Goal: Obtain resource: Download file/media

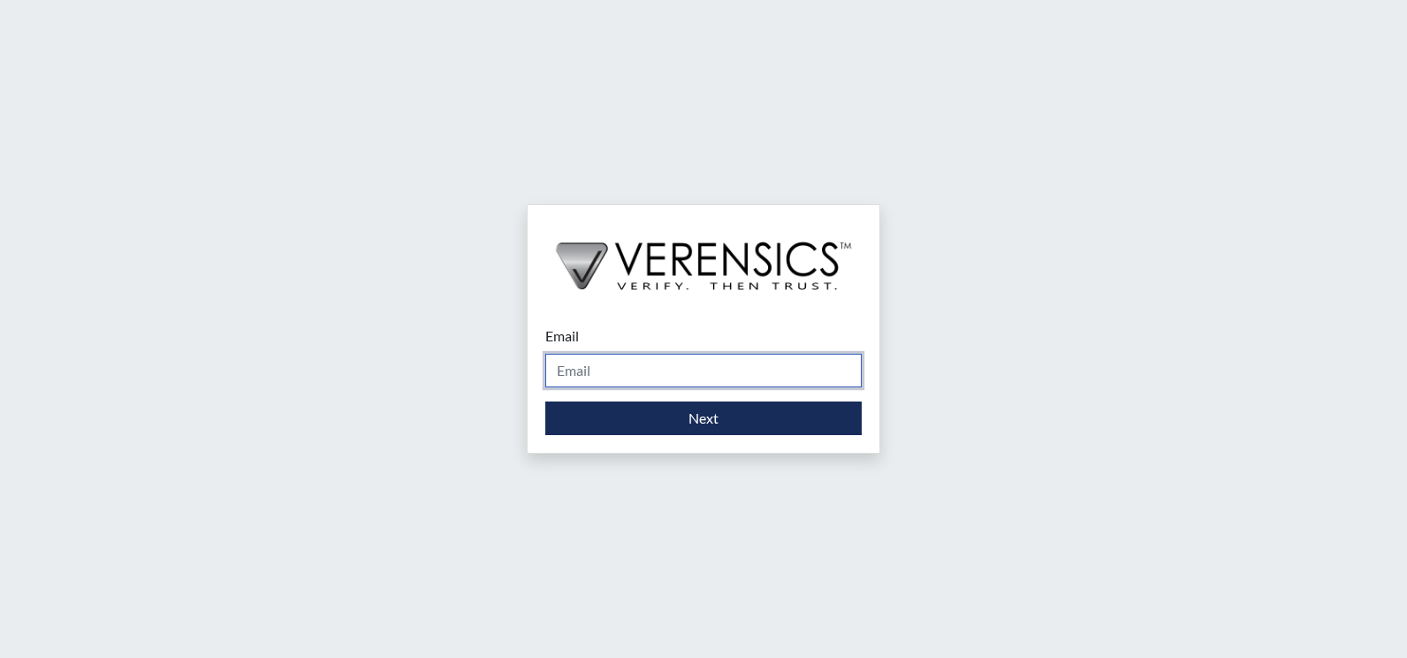
click at [636, 360] on input "Email" at bounding box center [703, 371] width 316 height 34
type input "[PERSON_NAME][EMAIL_ADDRESS][PERSON_NAME][DOMAIN_NAME]"
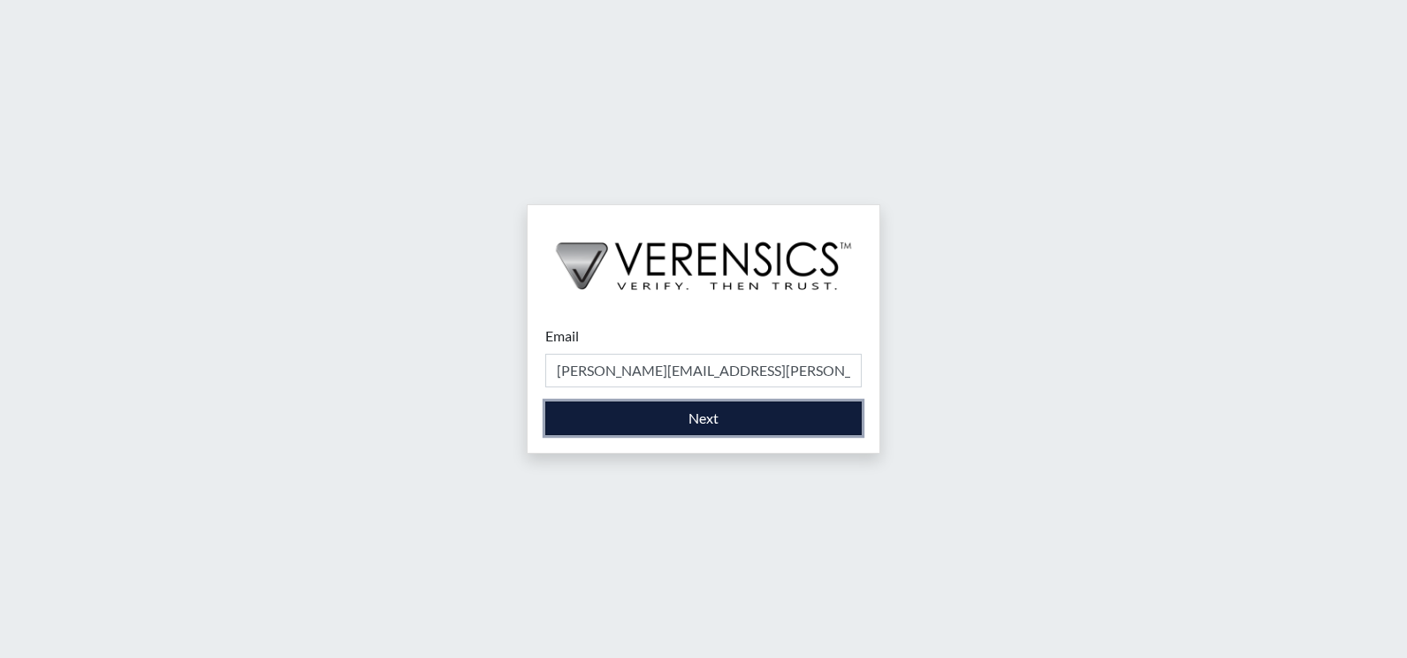
click at [666, 422] on button "Next" at bounding box center [703, 418] width 316 height 34
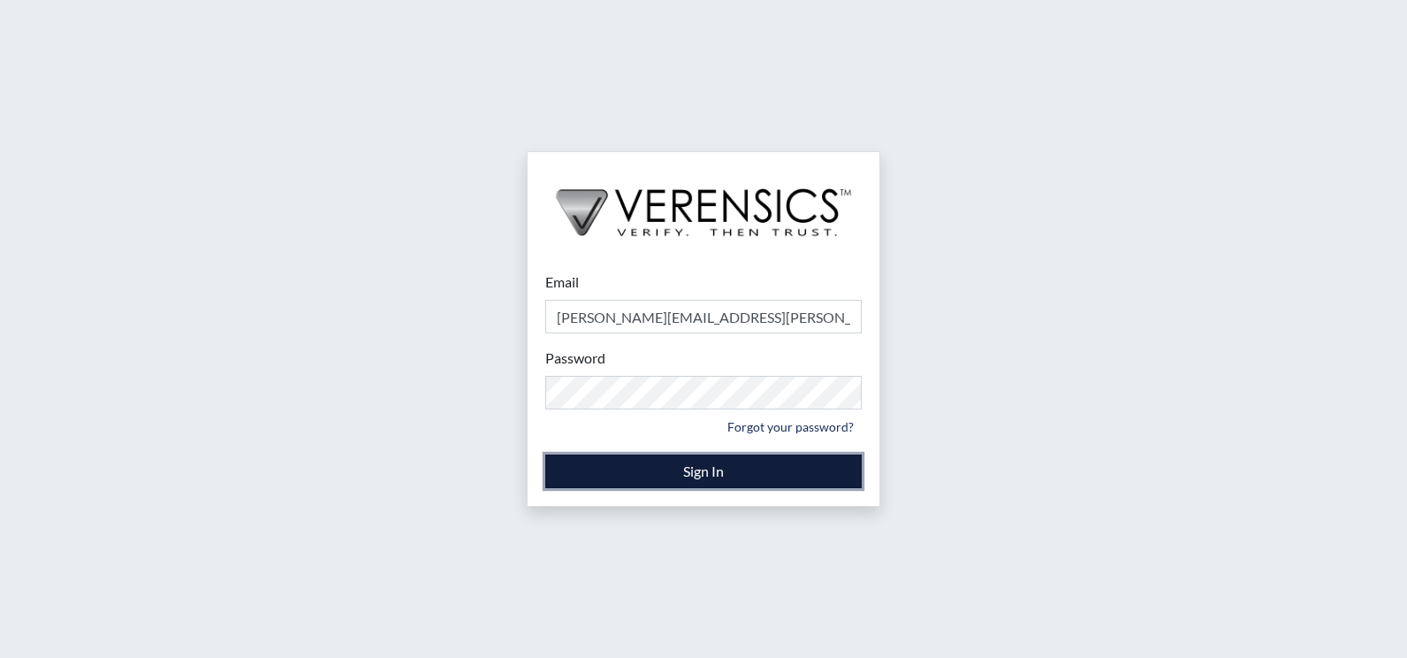
click at [659, 471] on button "Sign In" at bounding box center [703, 471] width 316 height 34
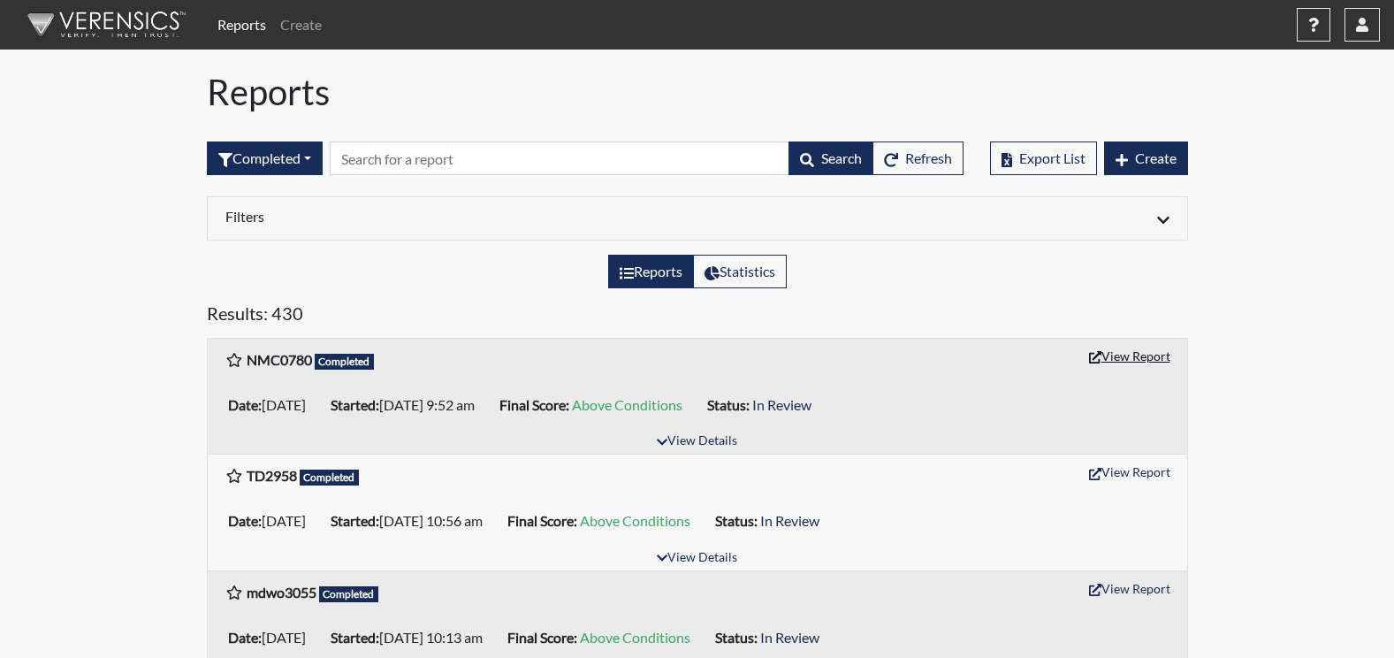
click at [1134, 361] on button "View Report" at bounding box center [1129, 355] width 97 height 27
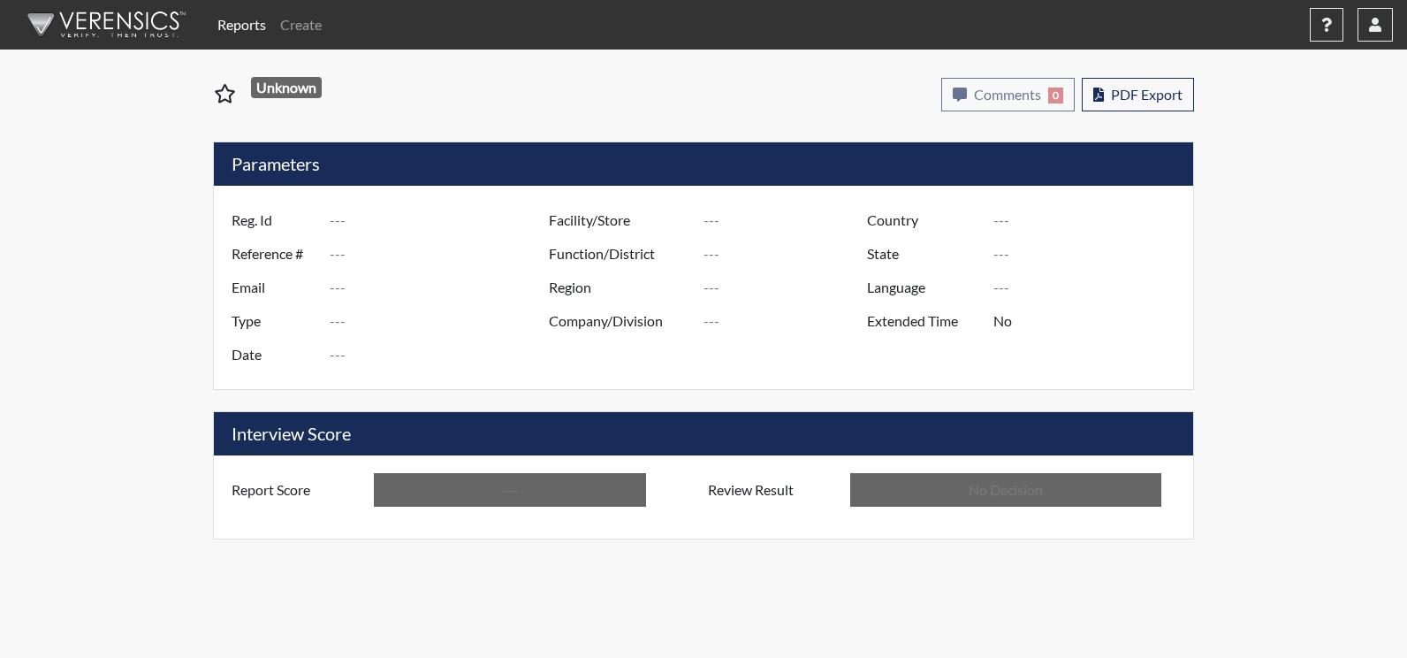
type input "NMC0780"
type input "51604"
type input "---"
type input "Corrections Pre-Employment"
type input "[DATE]"
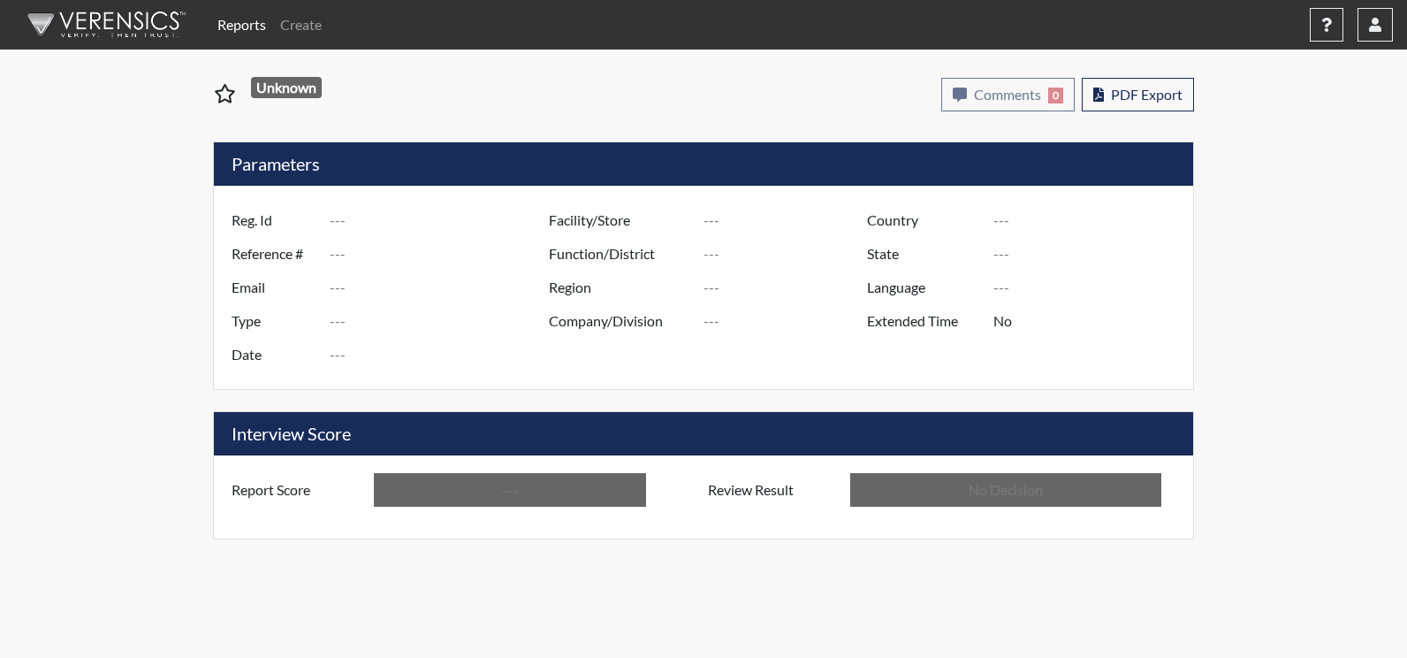
type input "[PERSON_NAME]"
type input "[GEOGRAPHIC_DATA]"
type input "[US_STATE]"
type input "English"
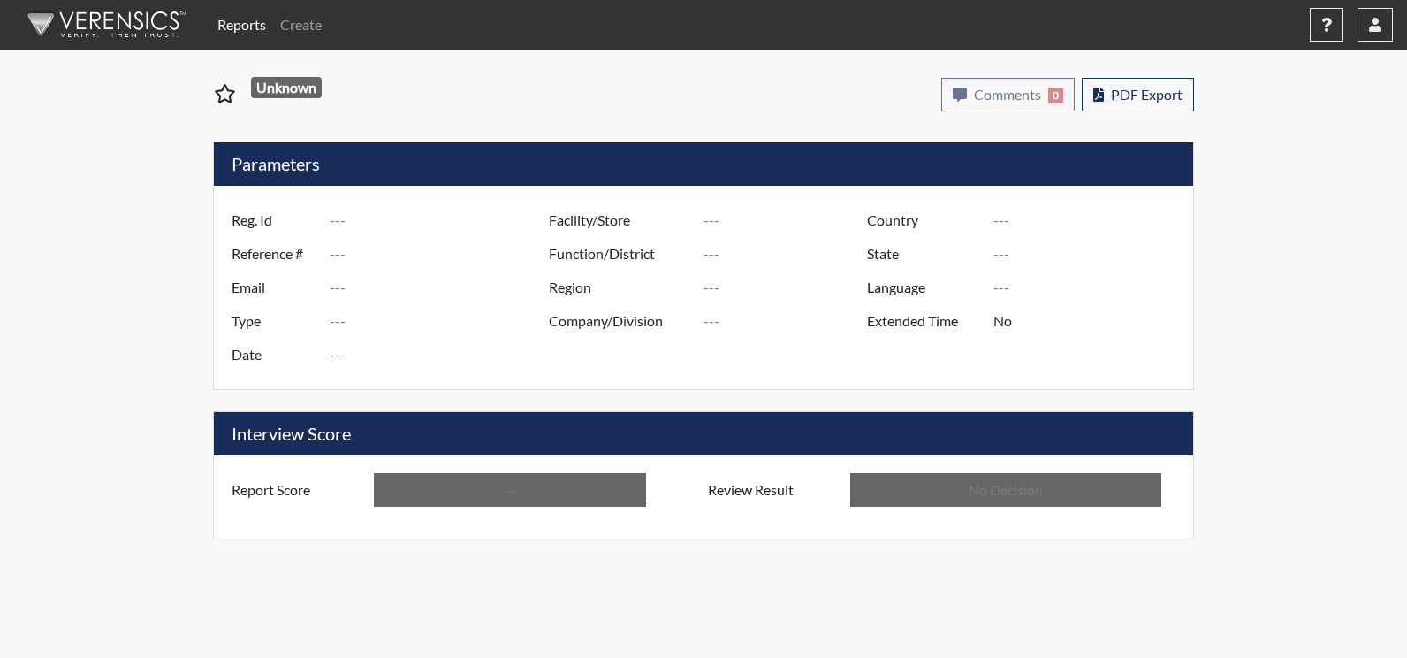
type input "Above Conditions"
type input "In Review"
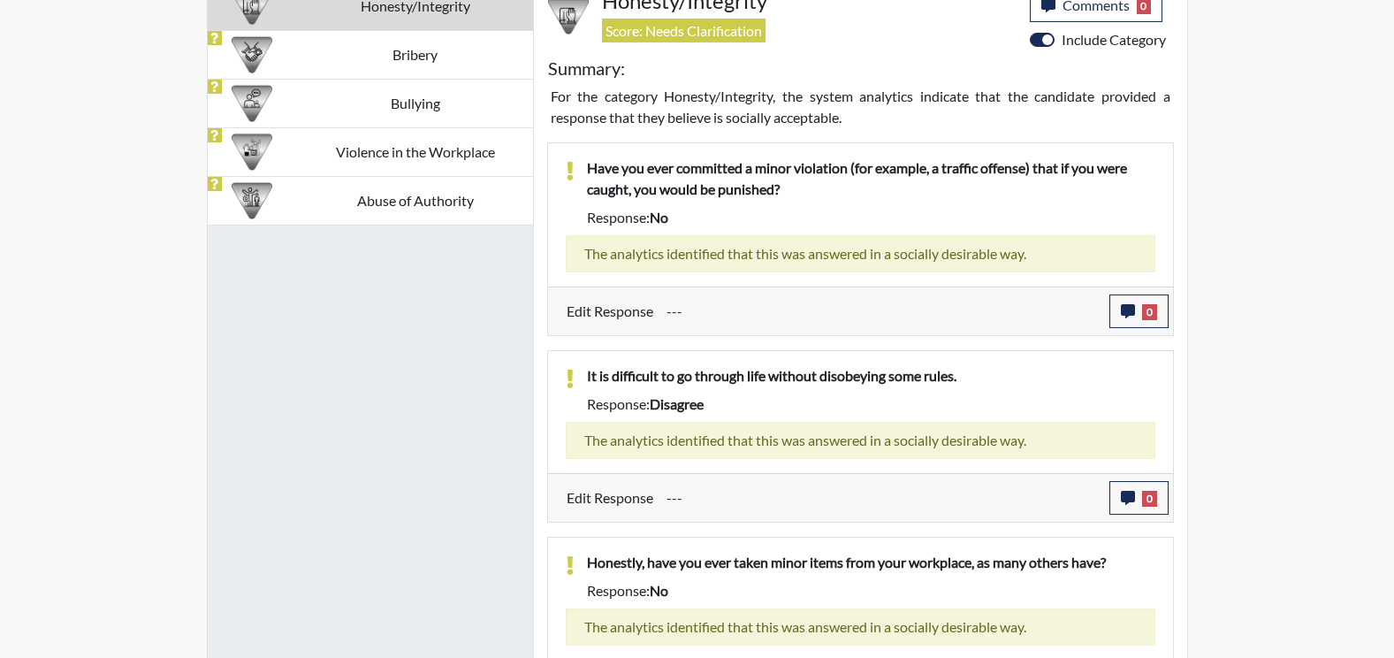
scroll to position [1149, 0]
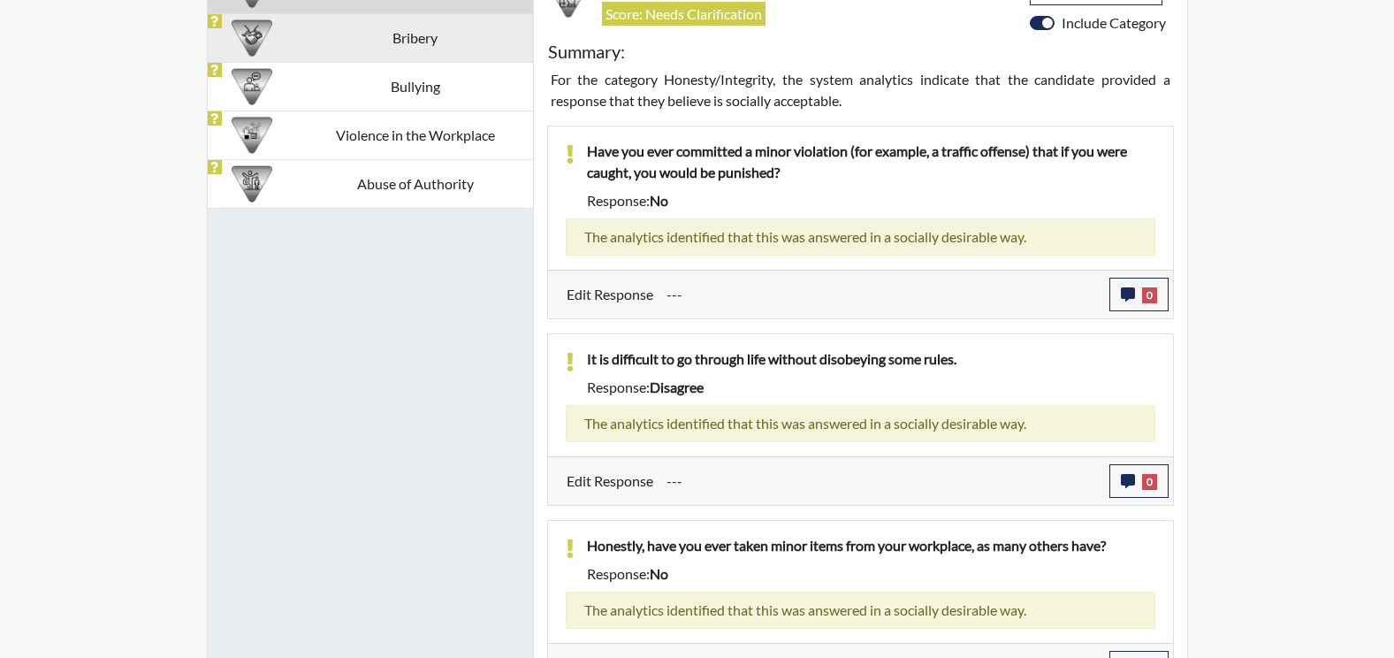
click at [451, 48] on td "Bribery" at bounding box center [414, 37] width 235 height 49
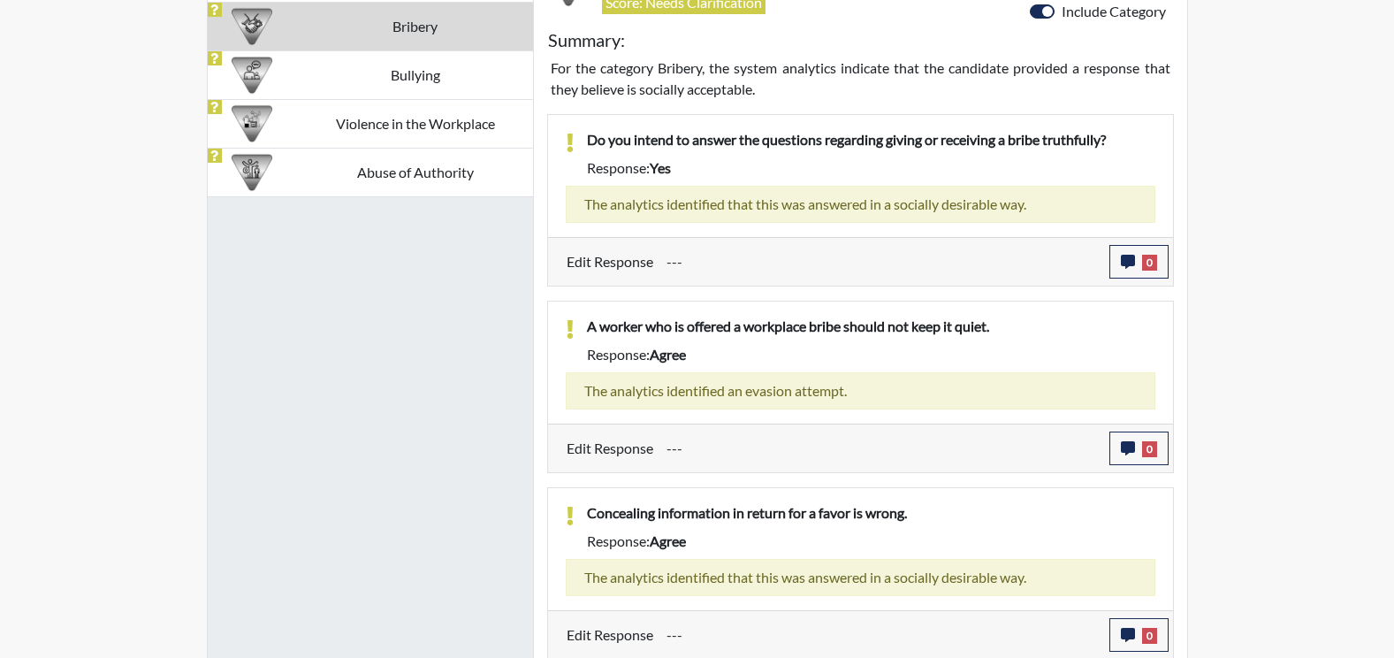
scroll to position [1163, 0]
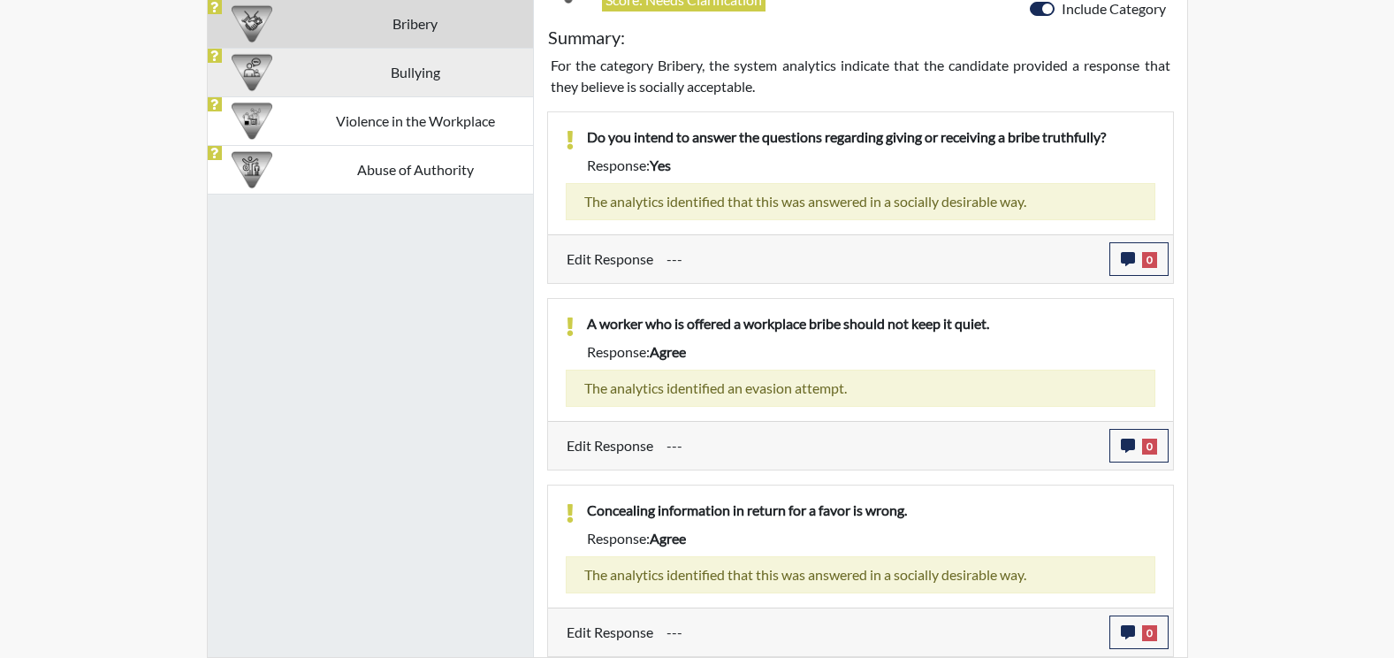
click at [407, 66] on td "Bullying" at bounding box center [414, 72] width 235 height 49
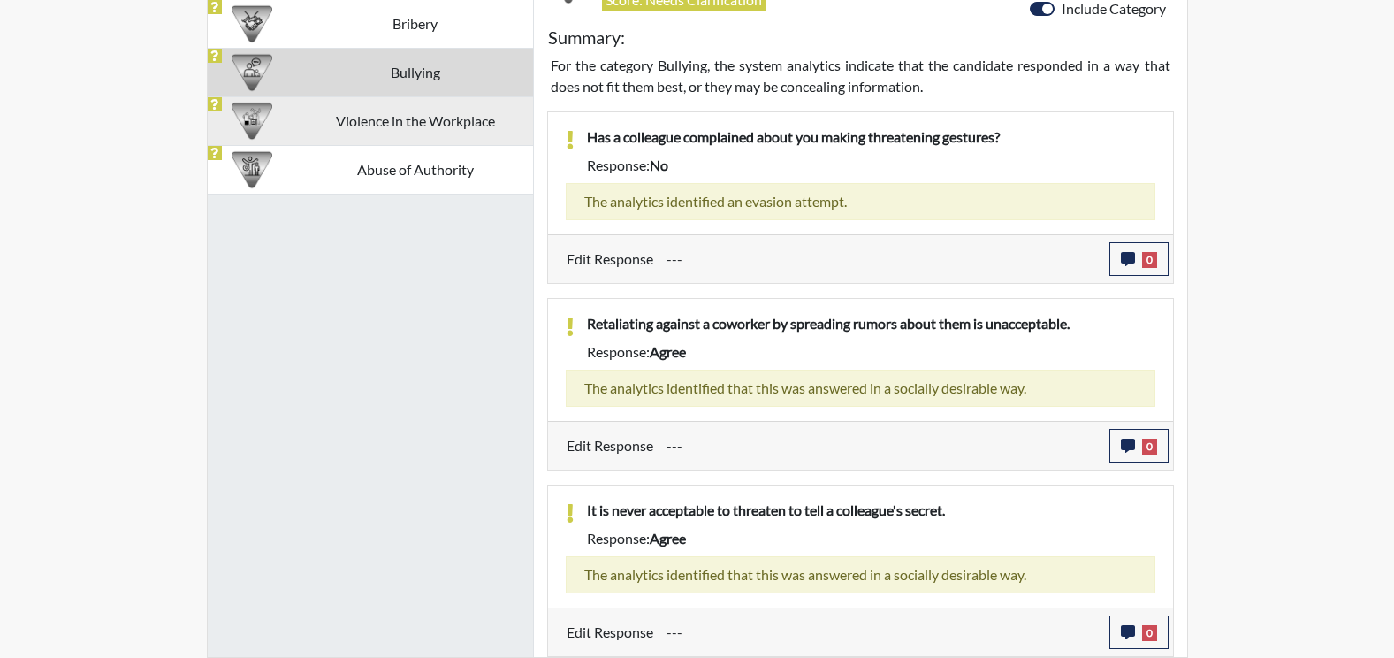
click at [410, 131] on td "Violence in the Workplace" at bounding box center [414, 120] width 235 height 49
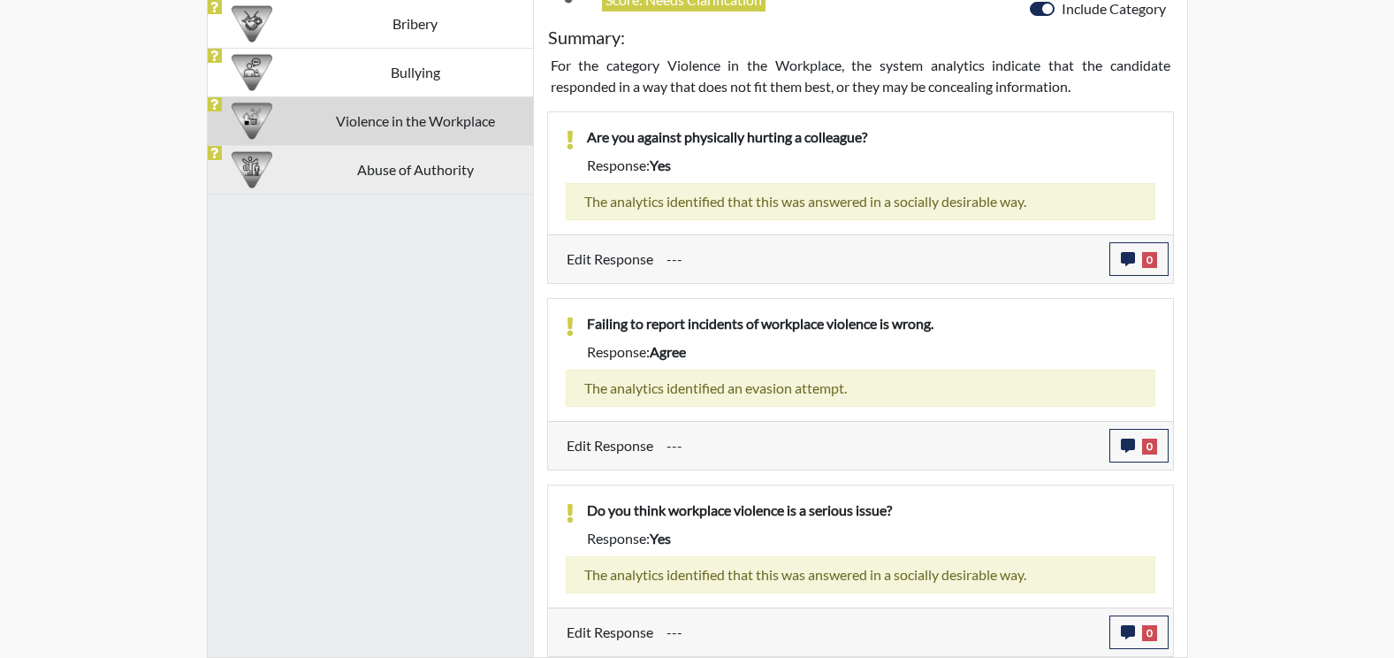
click at [409, 163] on td "Abuse of Authority" at bounding box center [414, 169] width 235 height 49
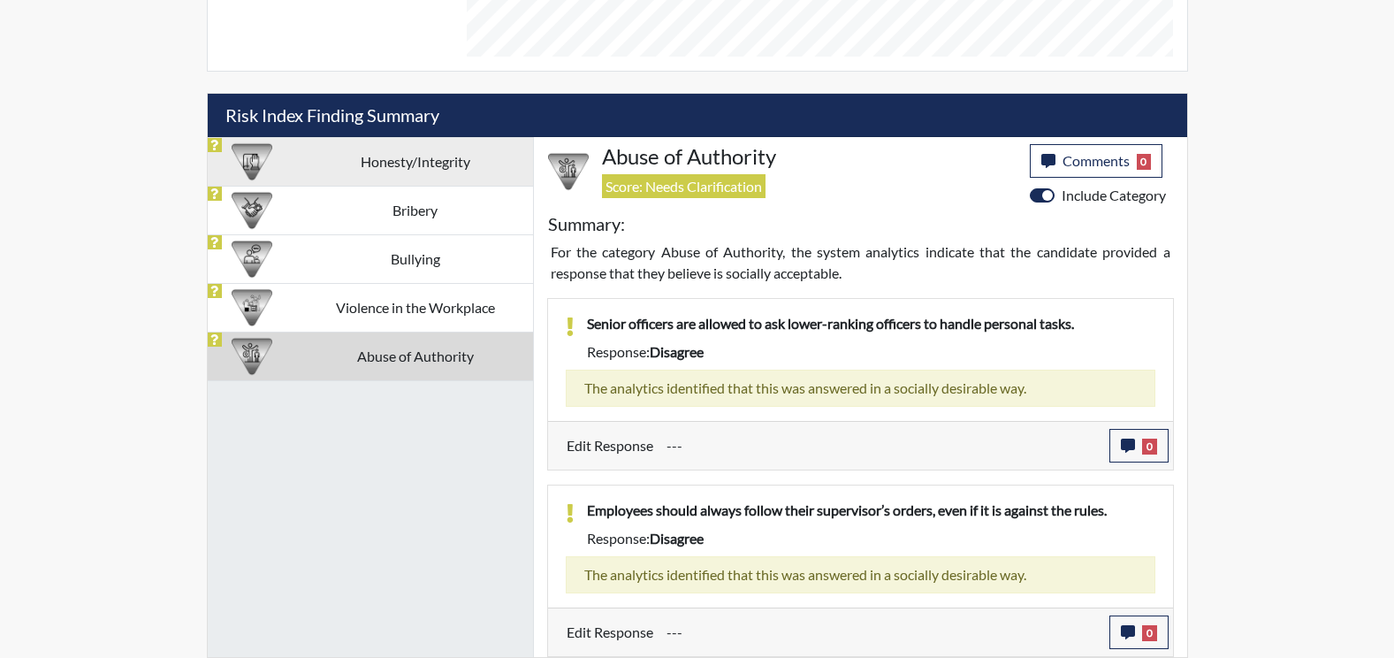
click at [427, 153] on td "Honesty/Integrity" at bounding box center [414, 161] width 235 height 49
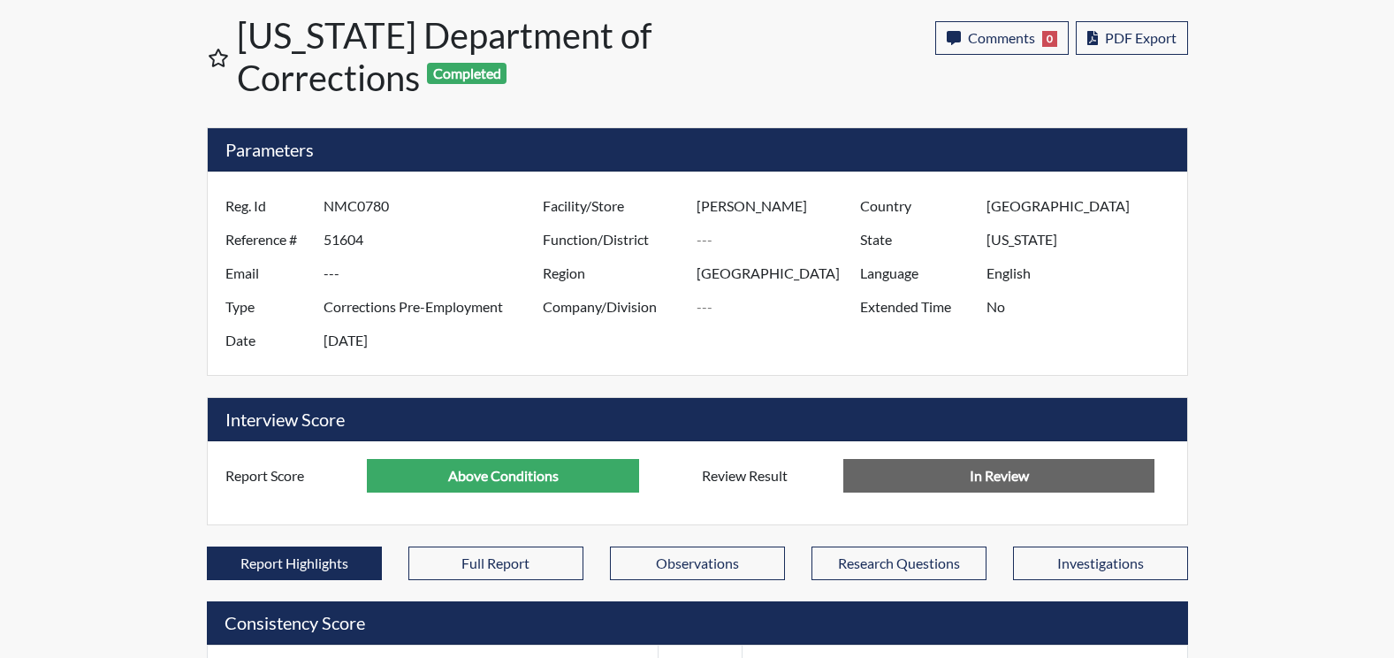
scroll to position [0, 0]
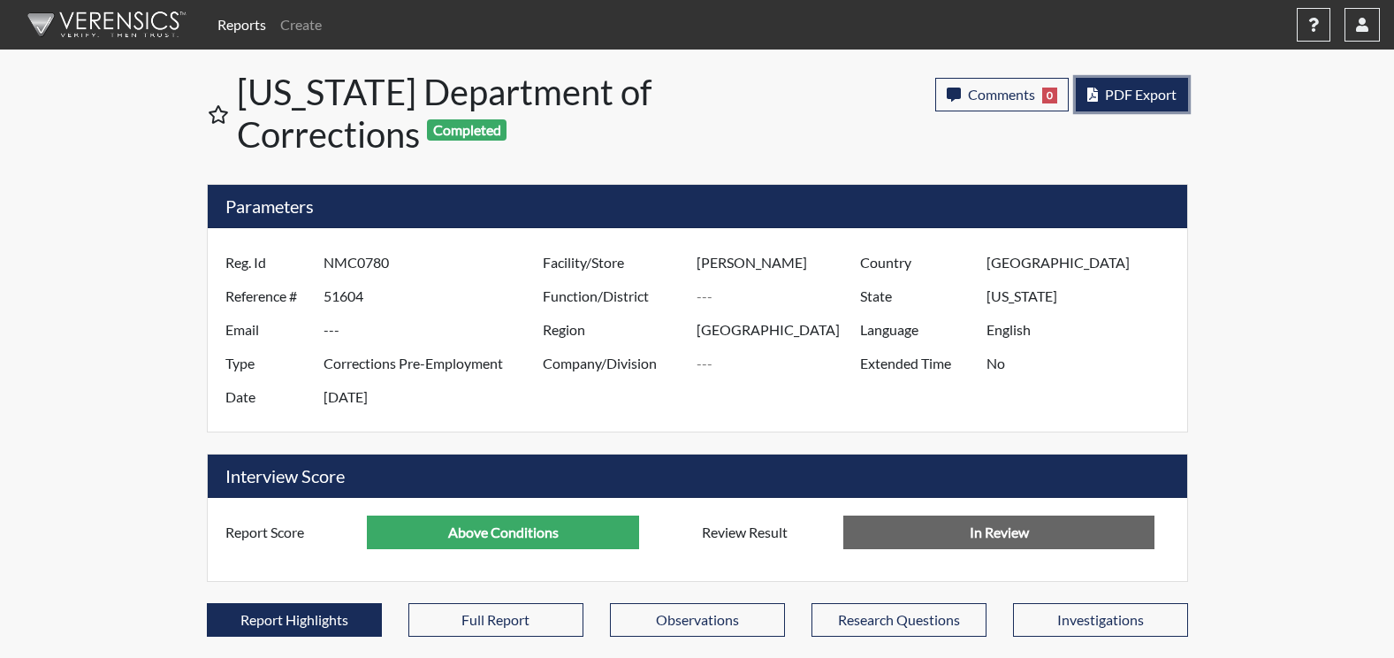
click at [1166, 103] on button "PDF Export" at bounding box center [1132, 95] width 112 height 34
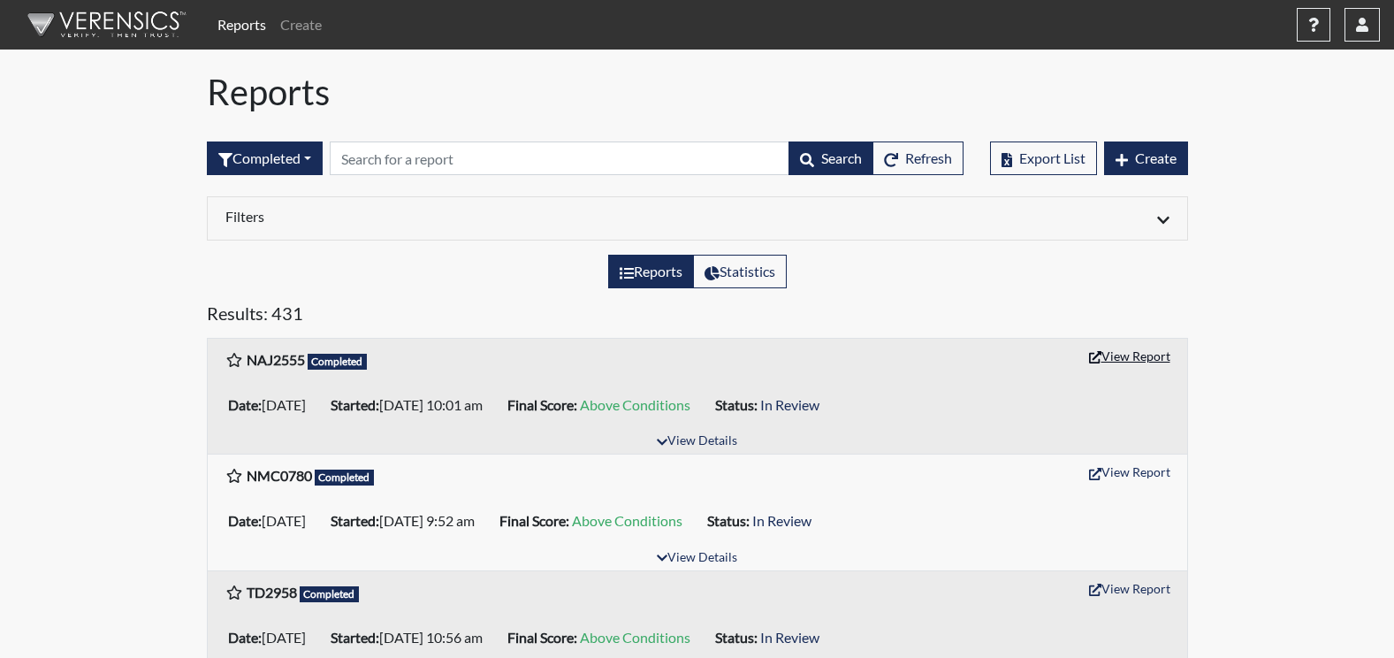
click at [1136, 353] on button "View Report" at bounding box center [1129, 355] width 97 height 27
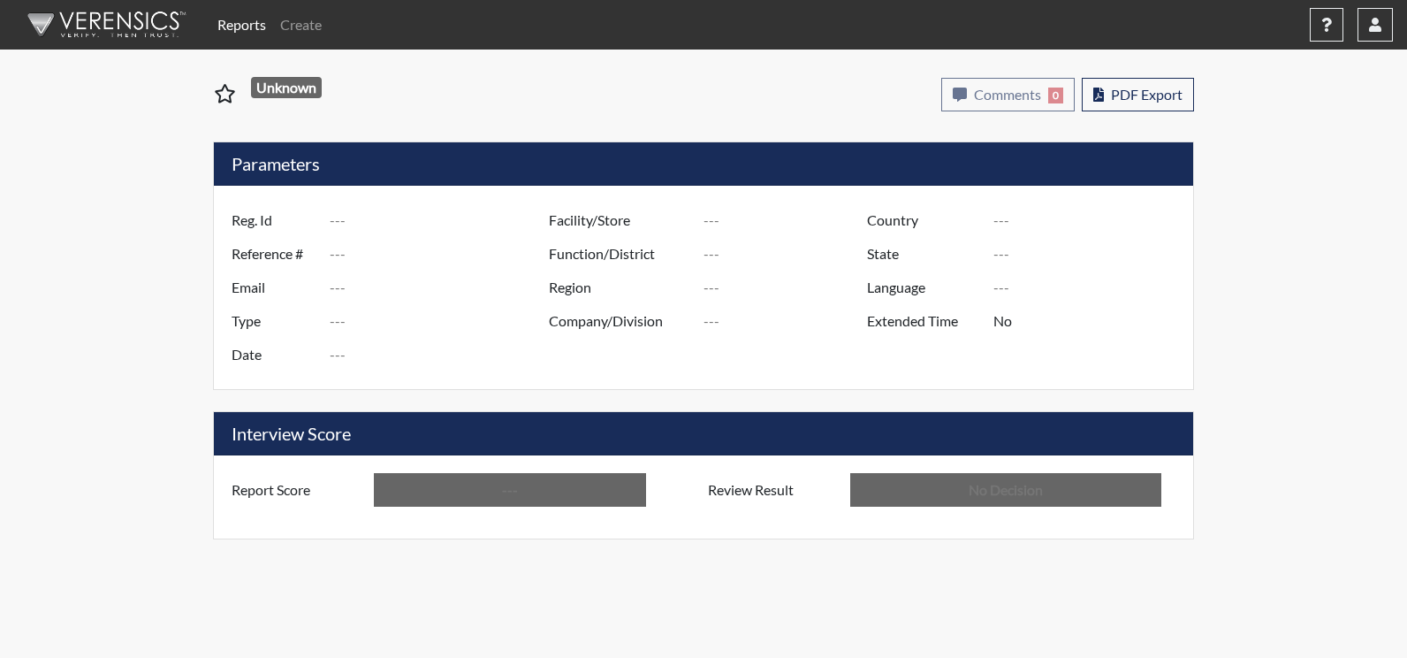
type input "NAJ2555"
type input "51606"
type input "---"
type input "Corrections Pre-Employment"
type input "Oct 6, 2025"
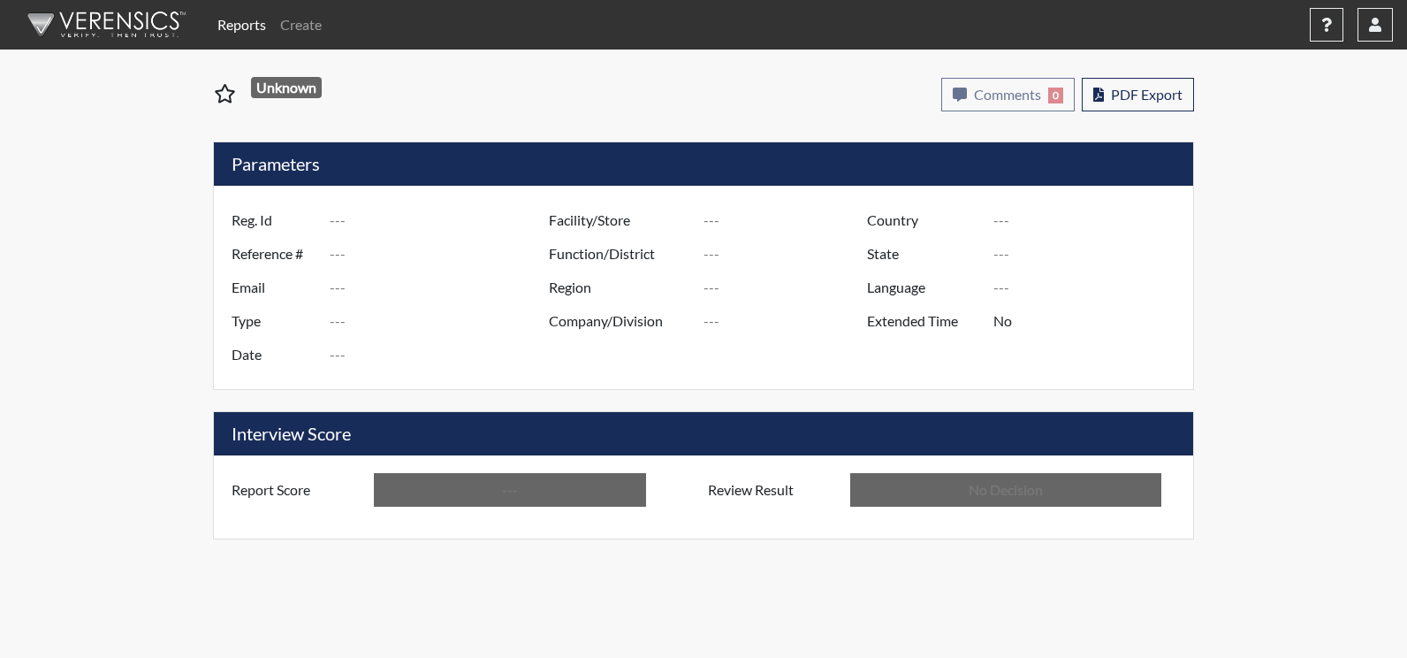
type input "[PERSON_NAME]"
type input "[GEOGRAPHIC_DATA]"
type input "[US_STATE]"
type input "English"
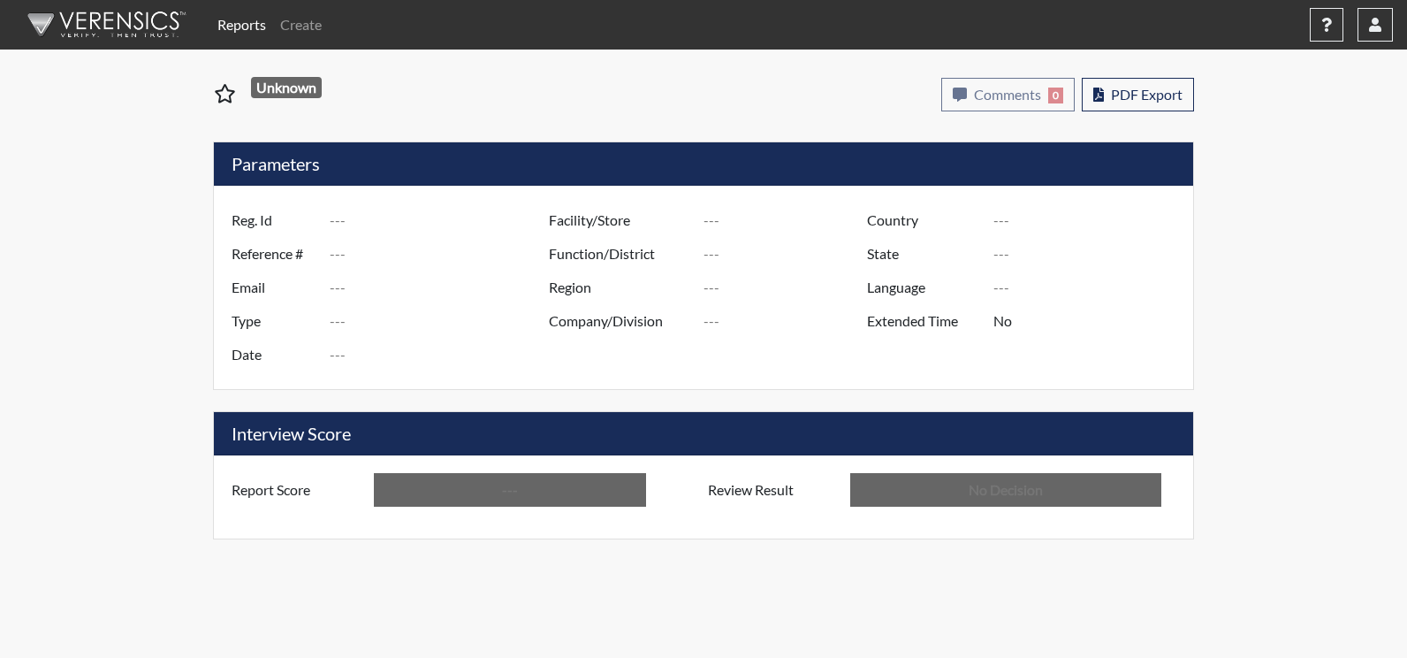
type input "Above Conditions"
type input "In Review"
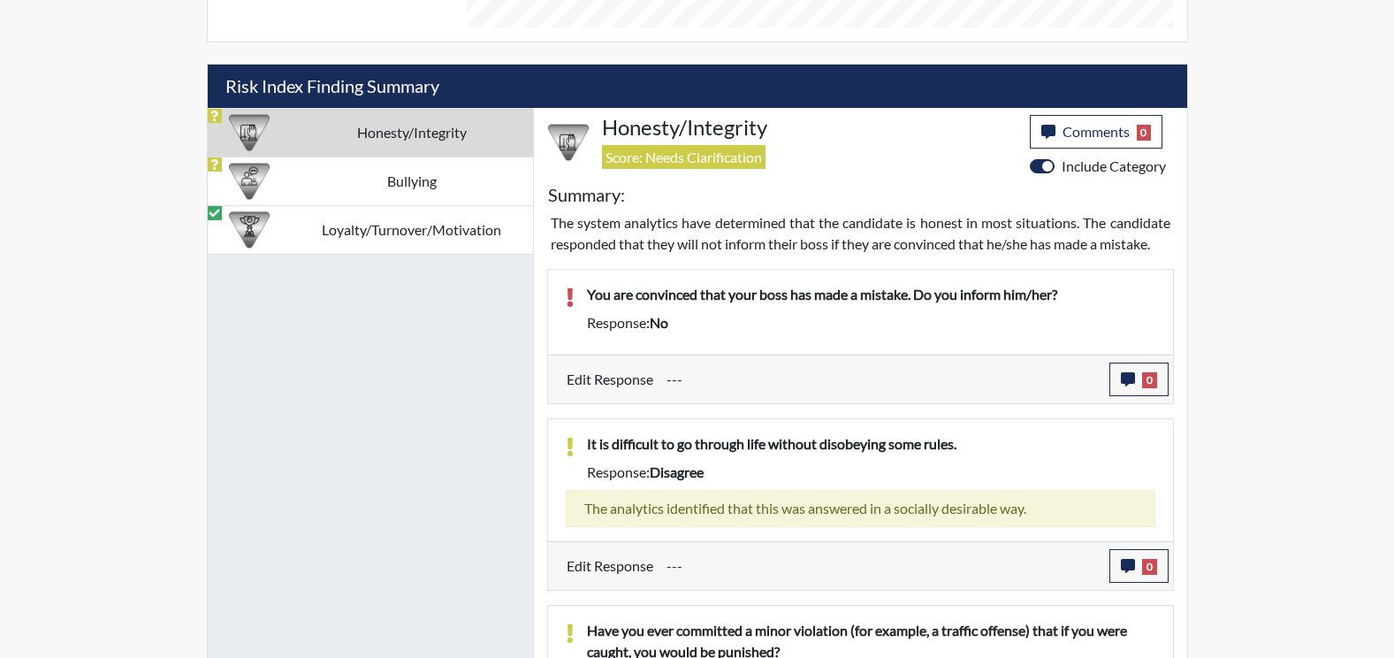
scroll to position [1061, 0]
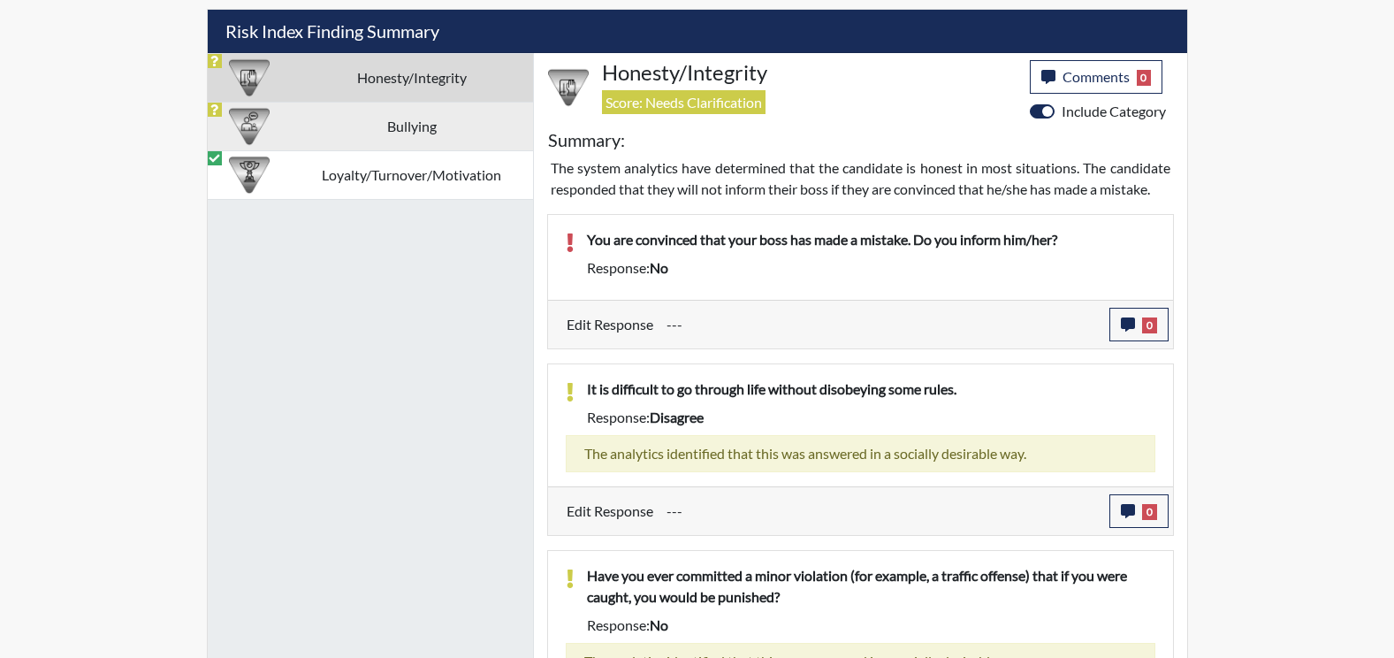
click at [379, 129] on td "Bullying" at bounding box center [412, 126] width 242 height 49
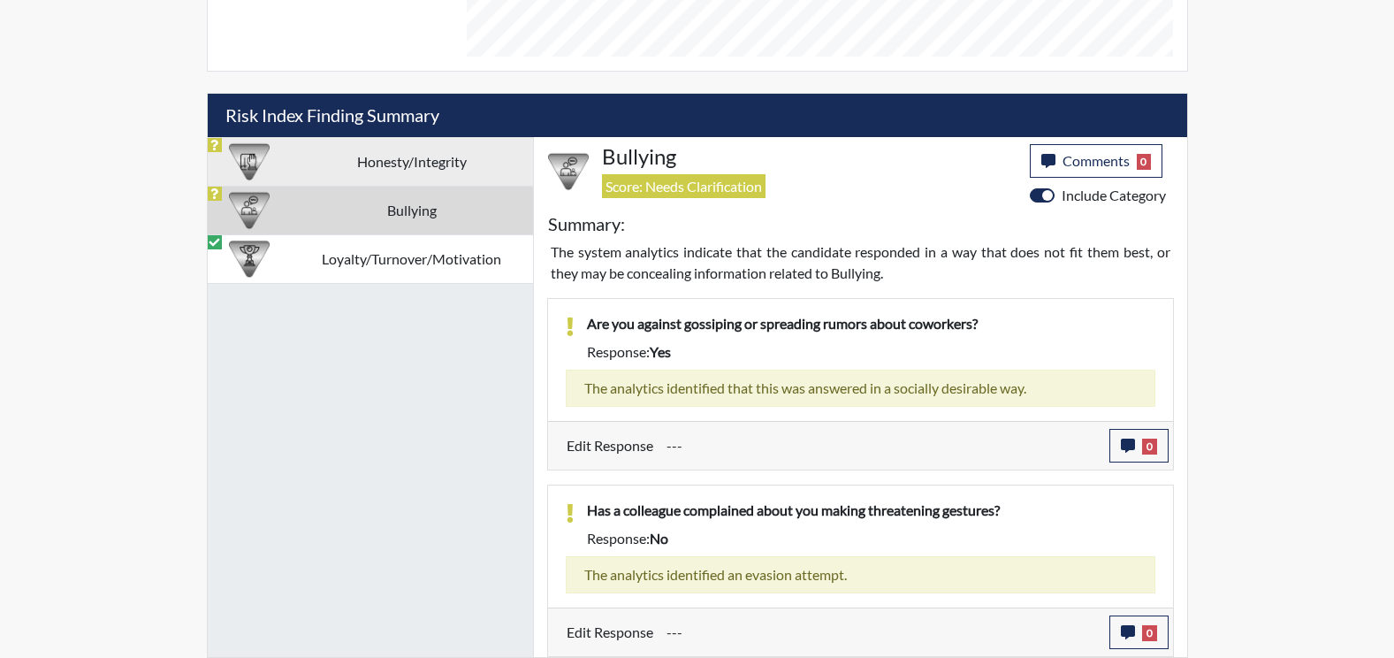
click at [343, 158] on td "Honesty/Integrity" at bounding box center [412, 161] width 242 height 49
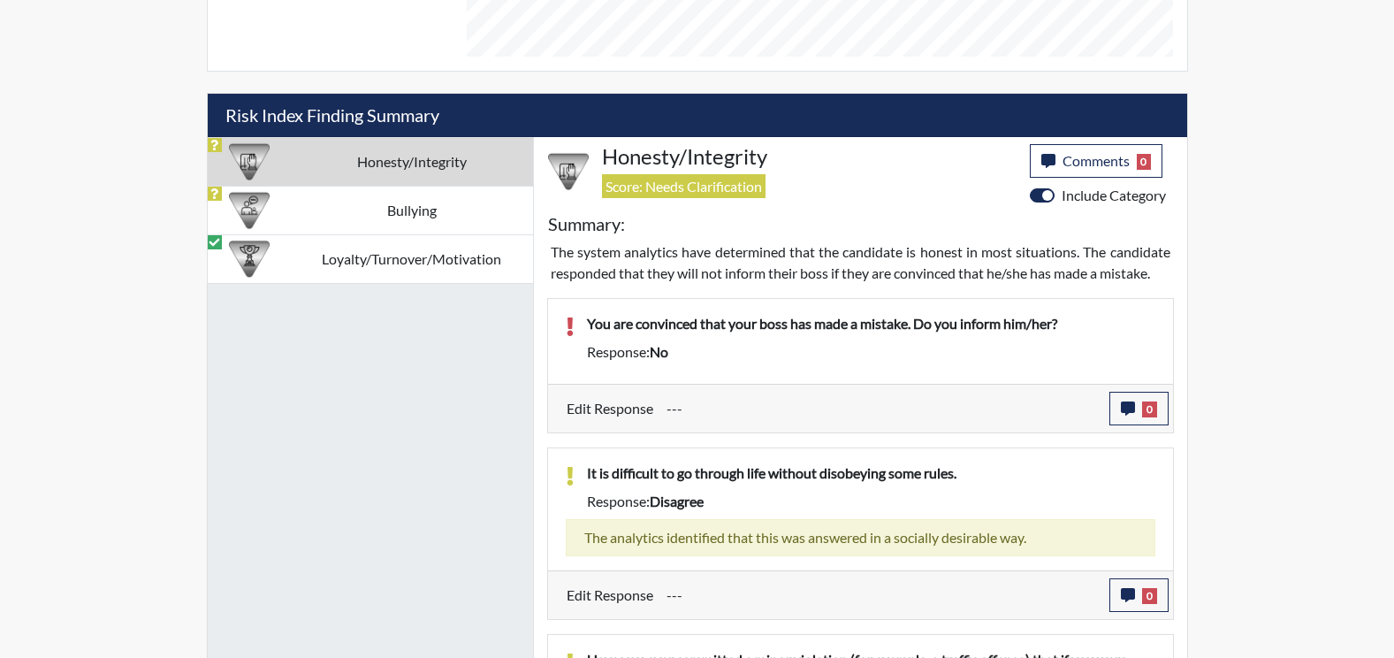
scroll to position [1061, 0]
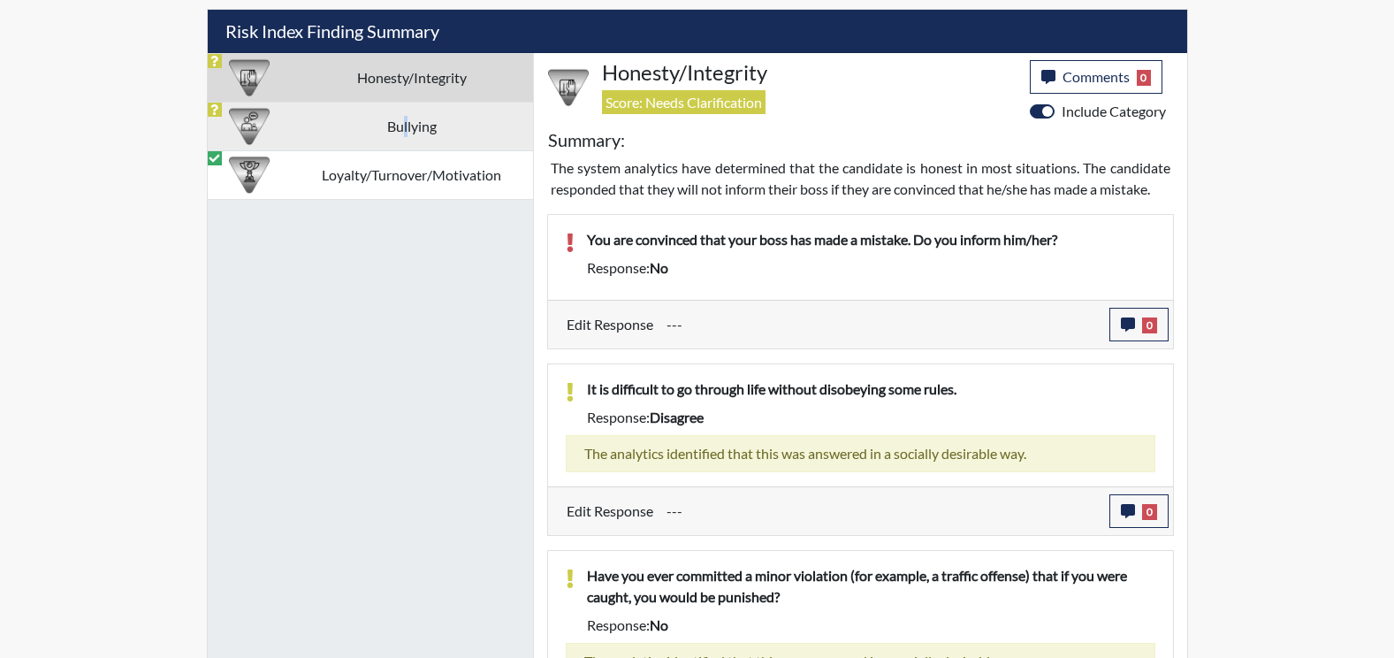
click at [406, 118] on td "Bullying" at bounding box center [412, 126] width 242 height 49
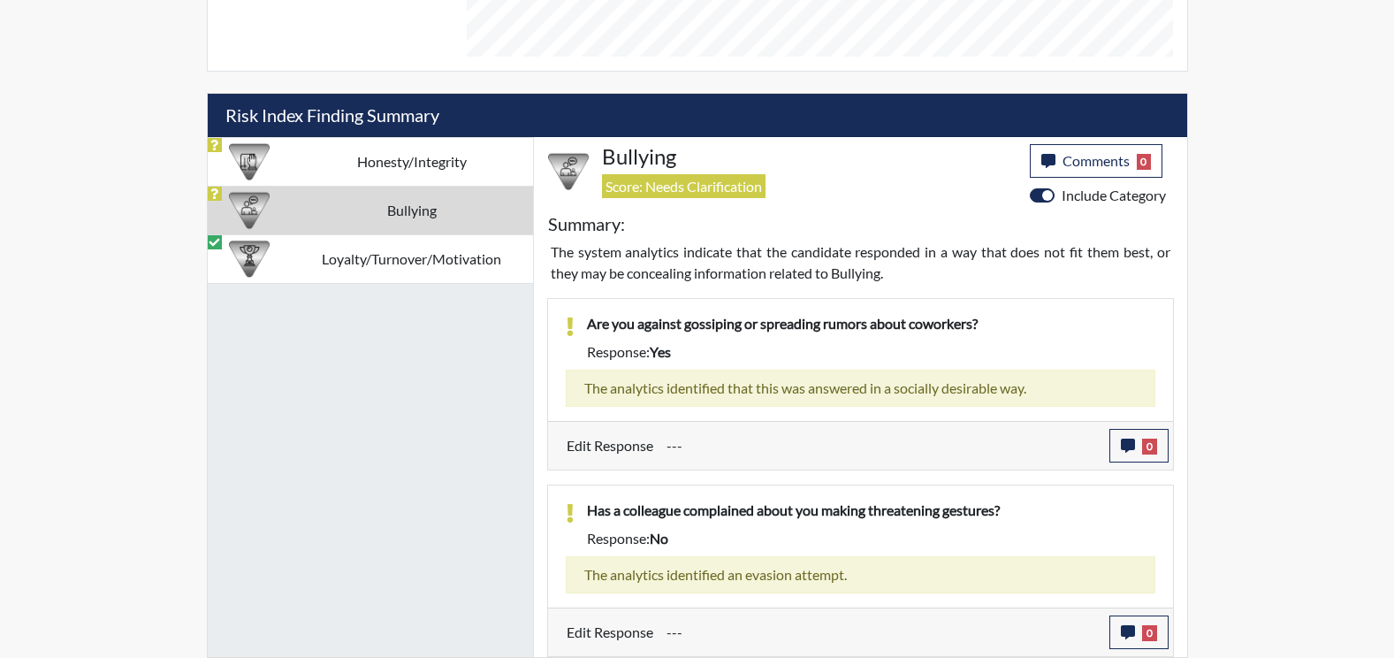
drag, startPoint x: 406, startPoint y: 118, endPoint x: 403, endPoint y: 251, distance: 133.5
click at [404, 251] on td "Loyalty/Turnover/Motivation" at bounding box center [412, 258] width 242 height 49
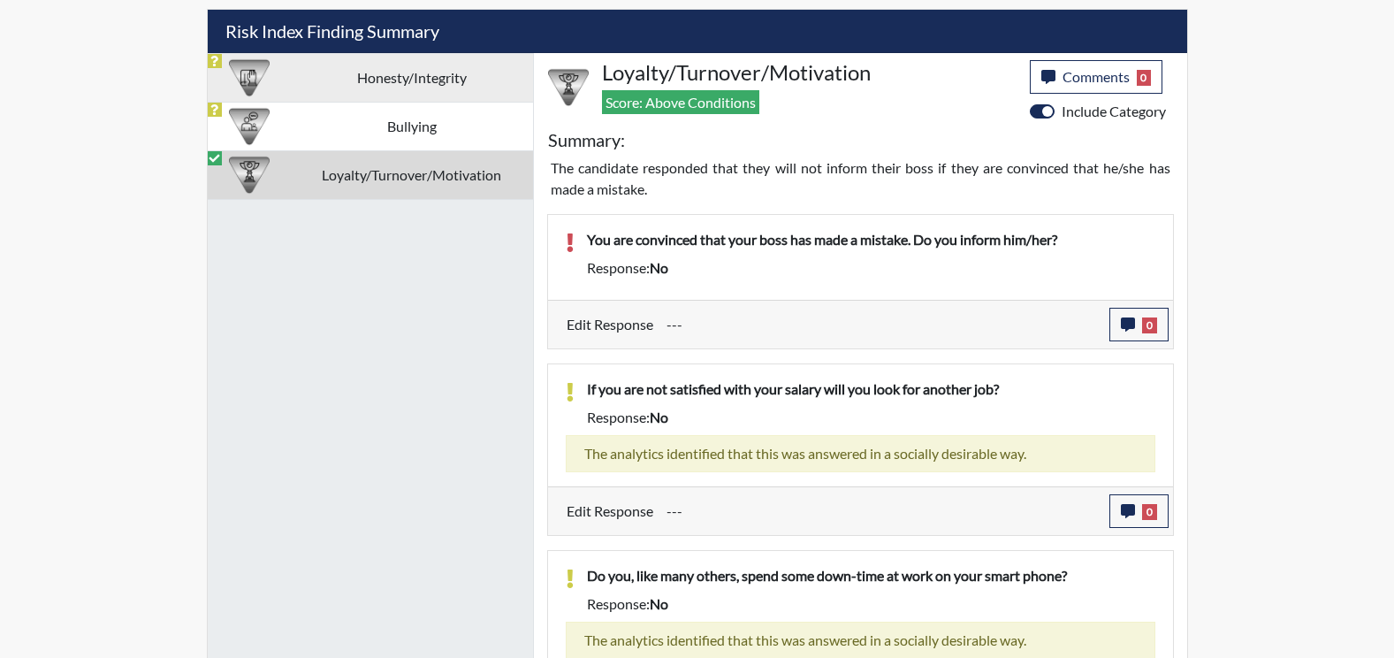
click at [385, 97] on td "Honesty/Integrity" at bounding box center [412, 77] width 242 height 49
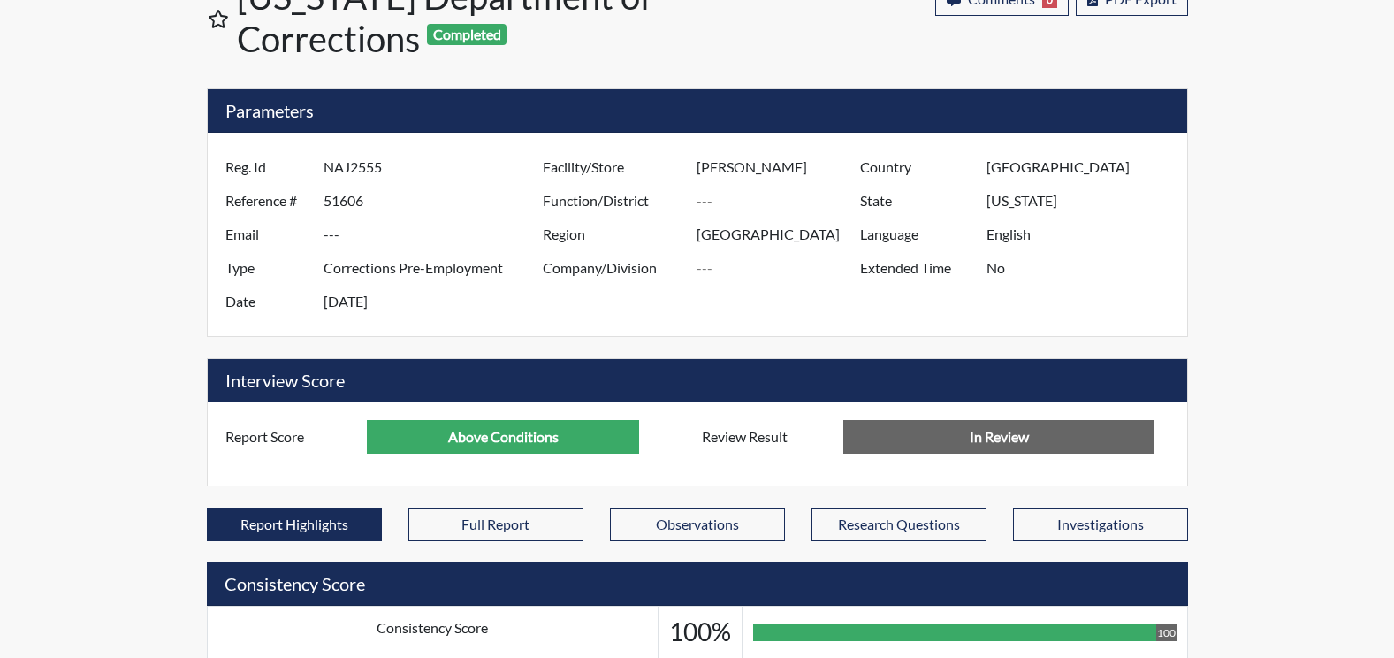
scroll to position [0, 0]
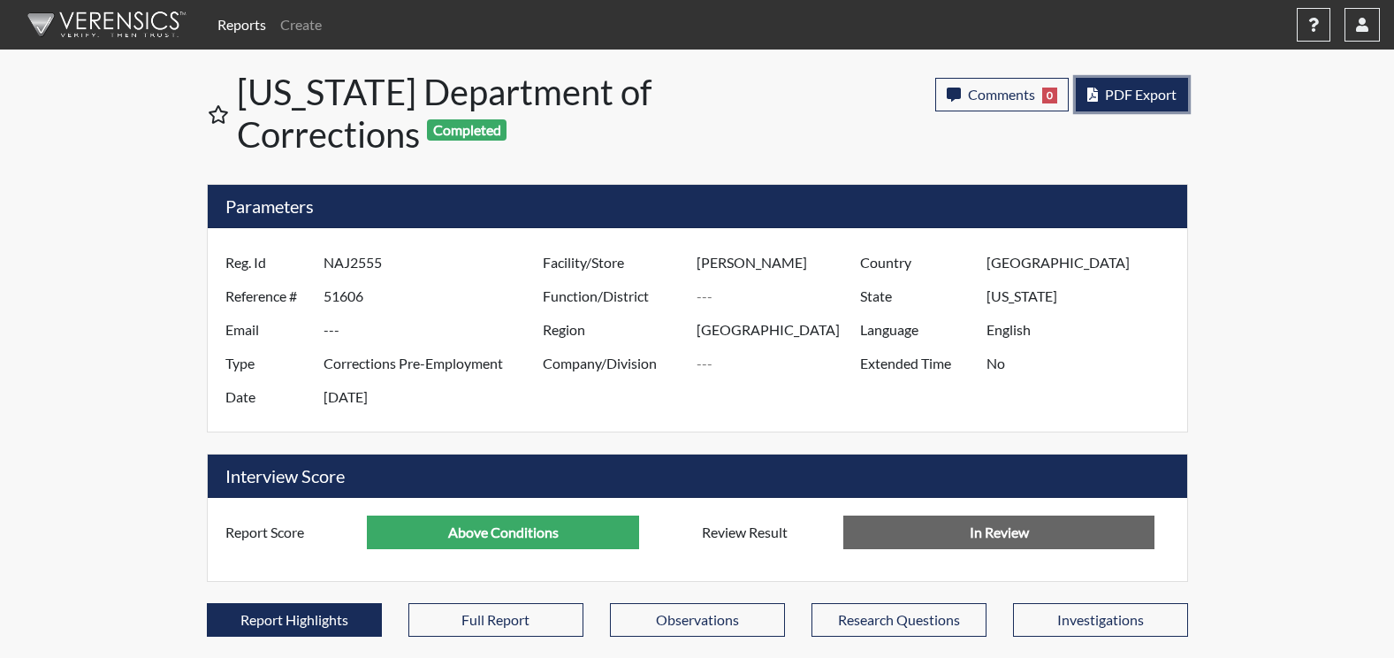
click at [1130, 95] on span "PDF Export" at bounding box center [1141, 94] width 72 height 17
